Goal: Find specific page/section: Find specific page/section

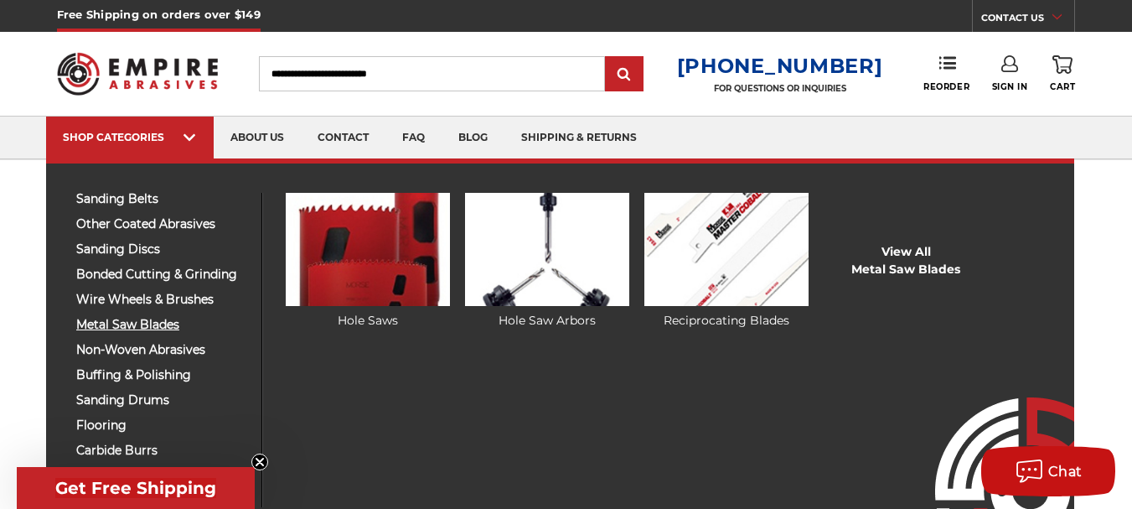
click at [158, 327] on span "metal saw blades" at bounding box center [162, 324] width 173 height 13
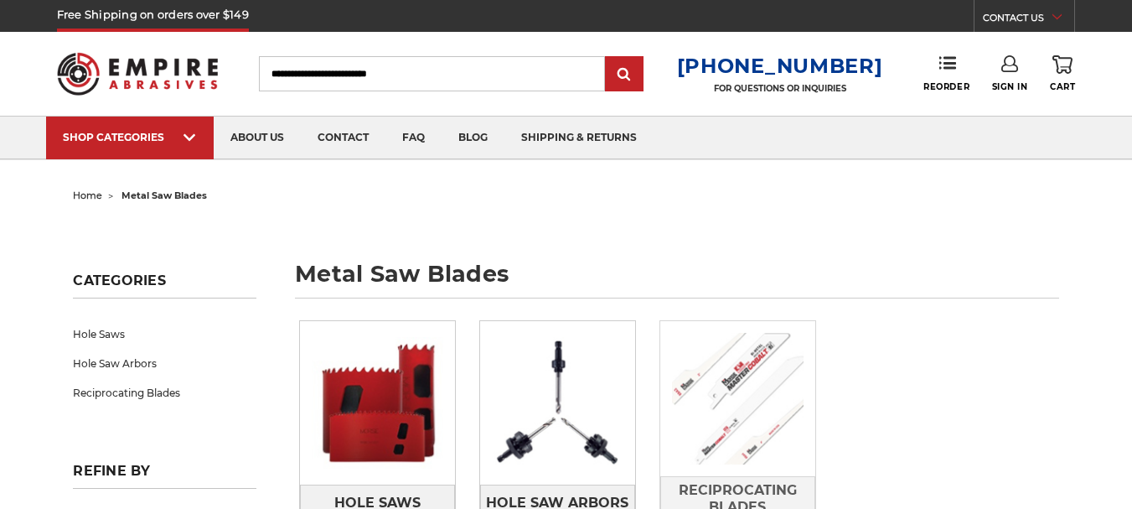
click at [786, 401] on img at bounding box center [737, 398] width 155 height 155
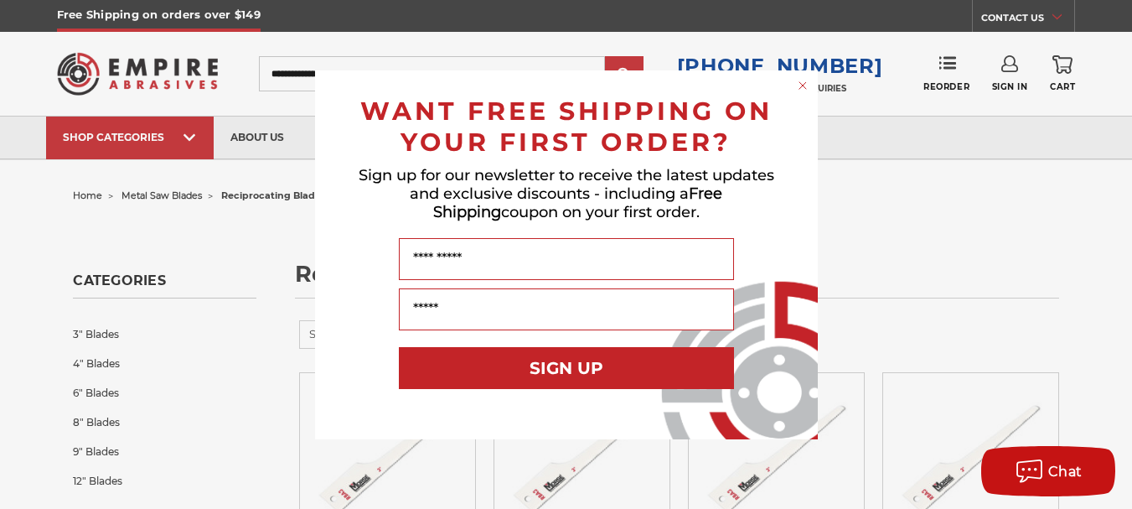
scroll to position [94, 0]
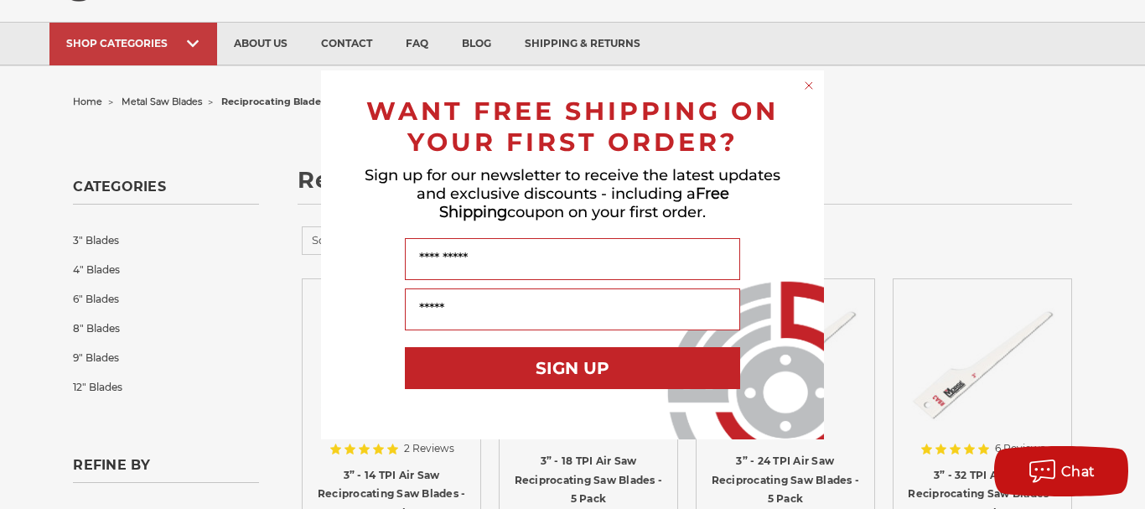
drag, startPoint x: 1139, startPoint y: 77, endPoint x: 1133, endPoint y: 142, distance: 65.6
click at [807, 84] on icon "Close dialog" at bounding box center [808, 85] width 7 height 7
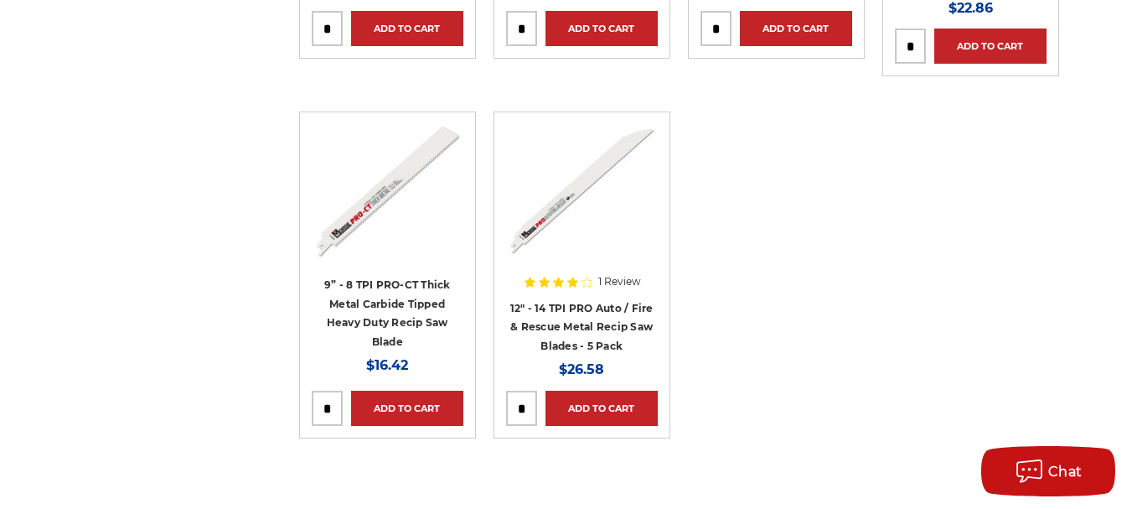
scroll to position [2801, 0]
